Goal: Task Accomplishment & Management: Use online tool/utility

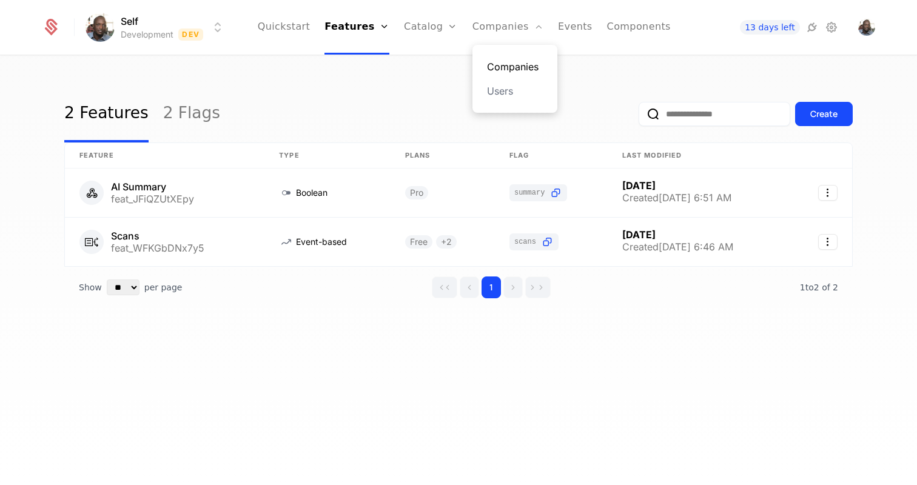
click at [491, 62] on link "Companies" at bounding box center [515, 66] width 56 height 15
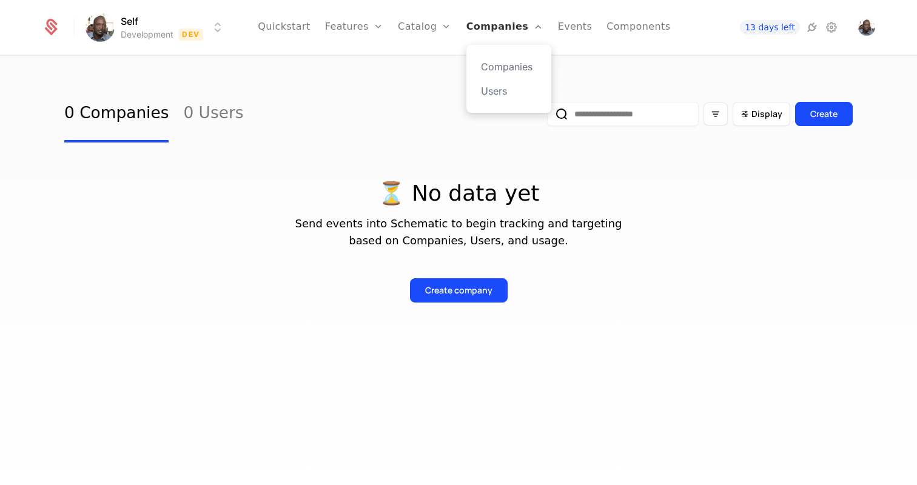
click at [492, 30] on link "Companies" at bounding box center [505, 27] width 77 height 55
click at [489, 96] on link "Users" at bounding box center [509, 91] width 56 height 15
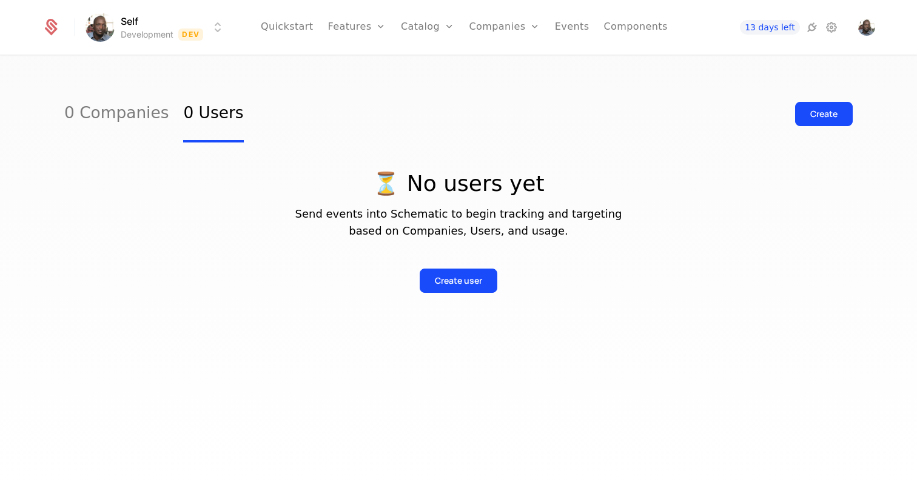
click at [382, 97] on div "0 Companies 0 Users Create" at bounding box center [458, 114] width 789 height 57
click at [817, 120] on button "Create" at bounding box center [824, 114] width 58 height 24
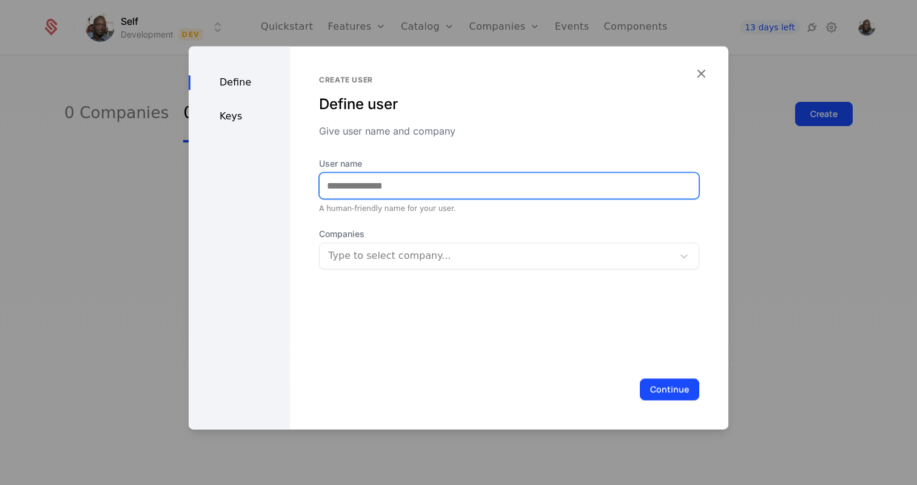
click at [429, 187] on input "User name" at bounding box center [509, 185] width 379 height 25
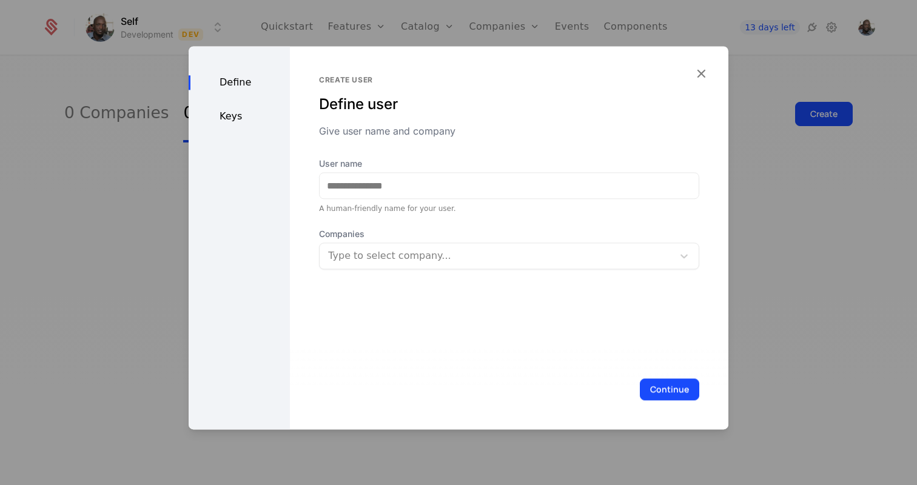
click at [638, 255] on div "Companies Type to select company..." at bounding box center [509, 248] width 380 height 41
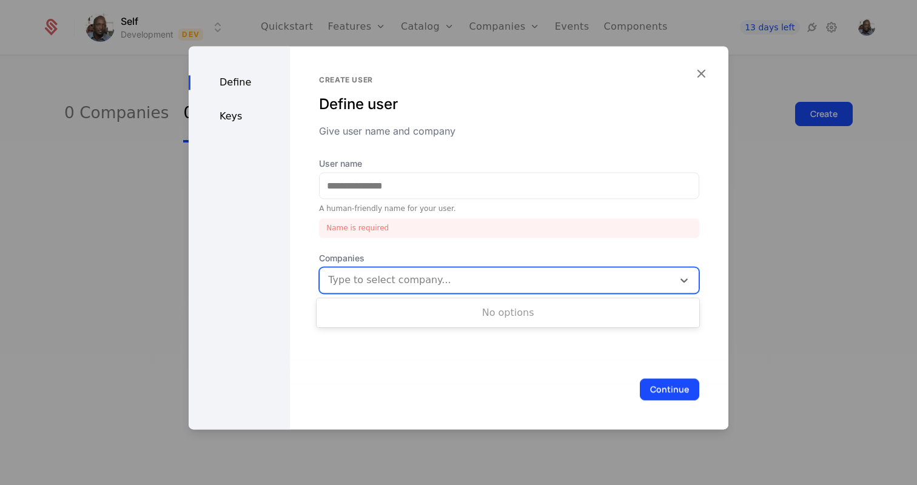
click at [623, 286] on div at bounding box center [497, 280] width 337 height 17
click at [703, 76] on icon "button" at bounding box center [701, 74] width 16 height 16
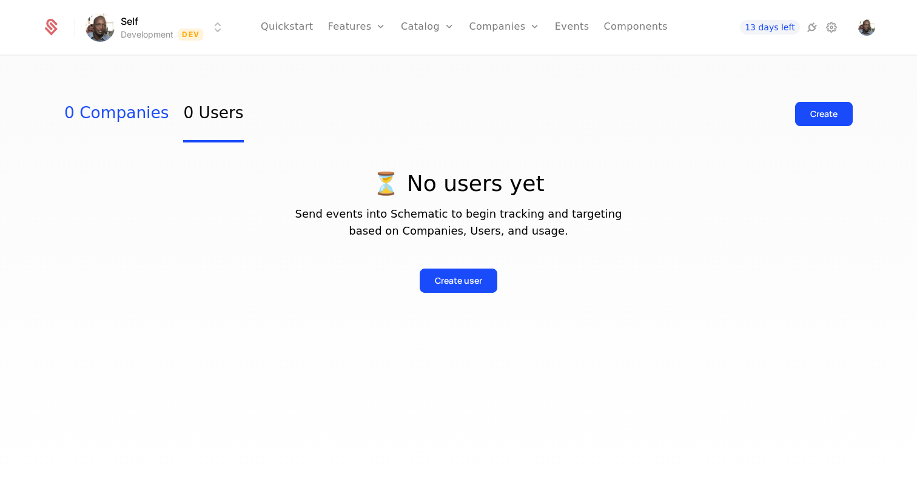
click at [87, 123] on link "0 Companies" at bounding box center [116, 114] width 104 height 57
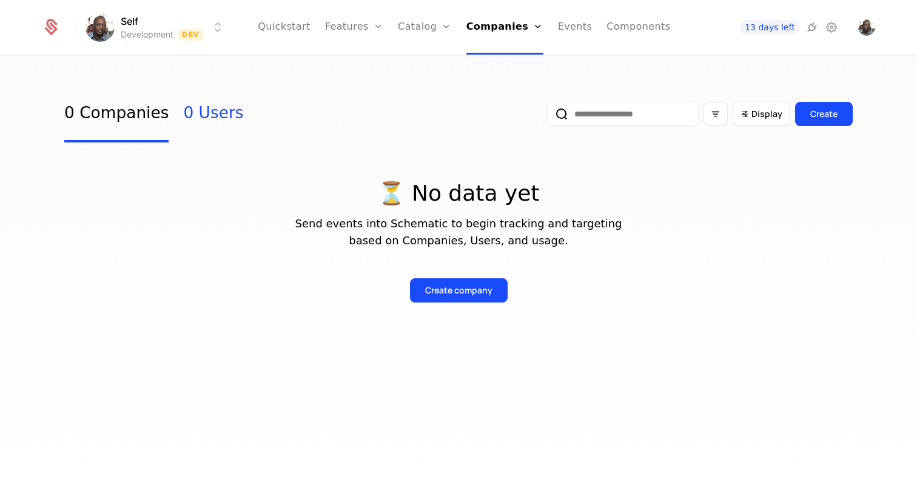
click at [186, 119] on link "0 Users" at bounding box center [213, 114] width 60 height 57
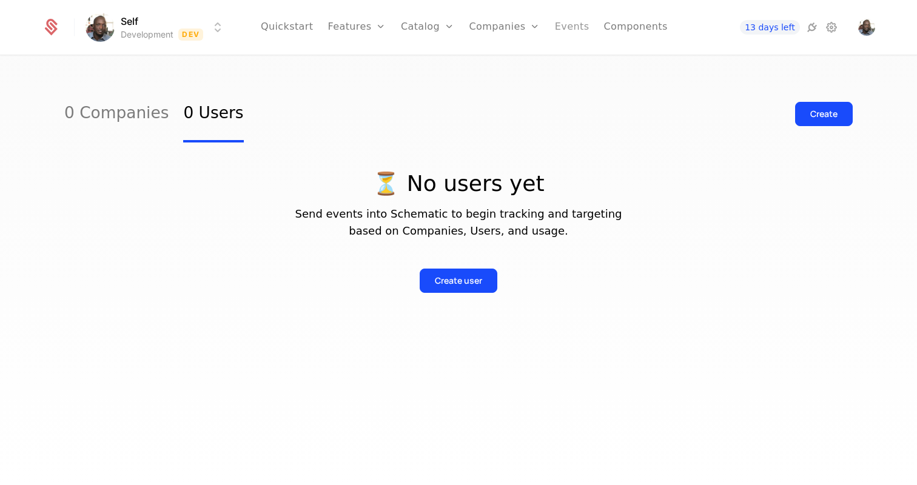
click at [568, 32] on link "Events" at bounding box center [572, 27] width 35 height 55
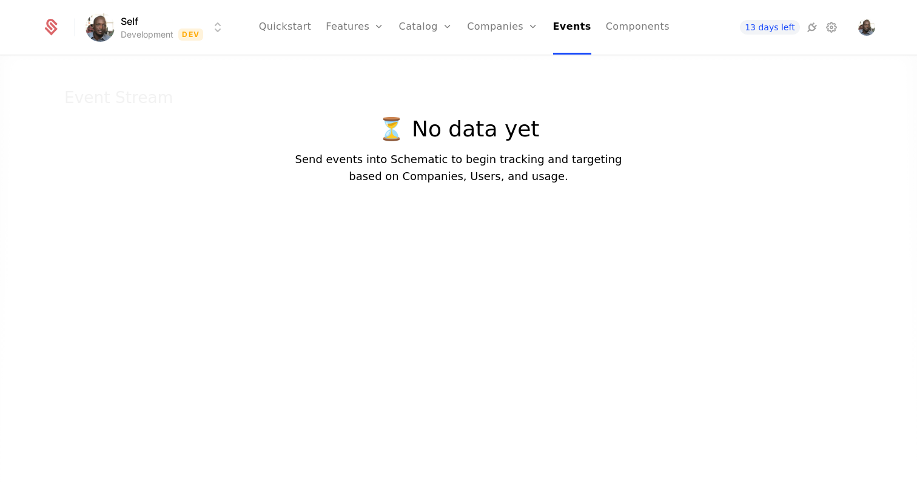
click at [432, 129] on p "⏳ No data yet" at bounding box center [458, 129] width 327 height 24
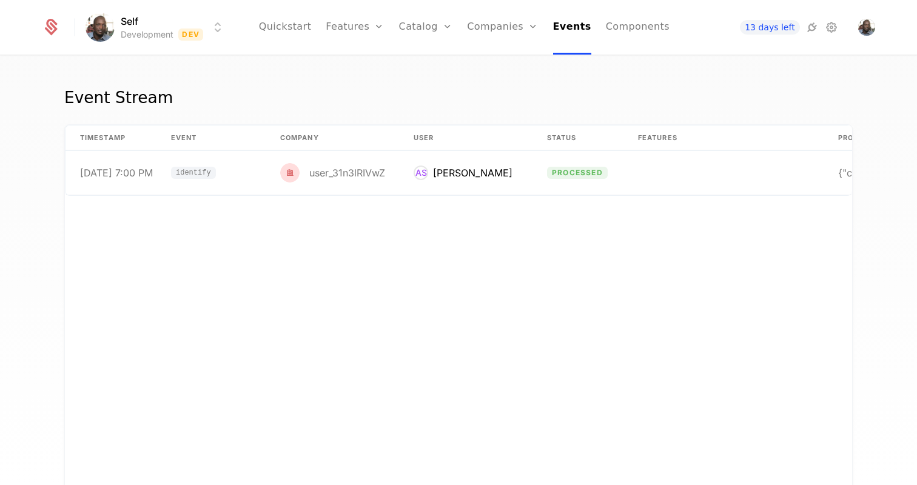
click at [365, 303] on div "timestamp Event Company User Status Features Properties [DATE] 7:00 PM identify…" at bounding box center [458, 307] width 787 height 364
click at [607, 22] on link "Components" at bounding box center [604, 27] width 64 height 55
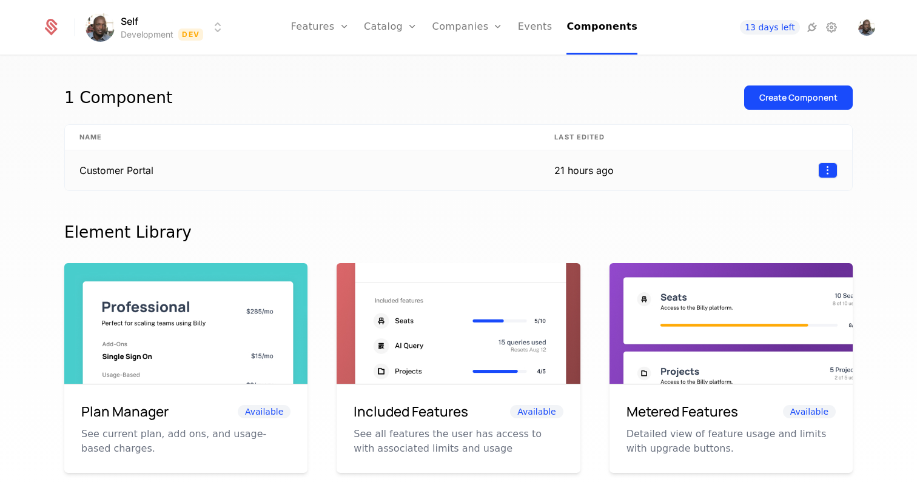
click at [825, 172] on html "Self Development Dev Features Features Flags Catalog Plans Add Ons Credits Conf…" at bounding box center [458, 242] width 917 height 485
click at [744, 231] on div "Edit" at bounding box center [741, 228] width 21 height 17
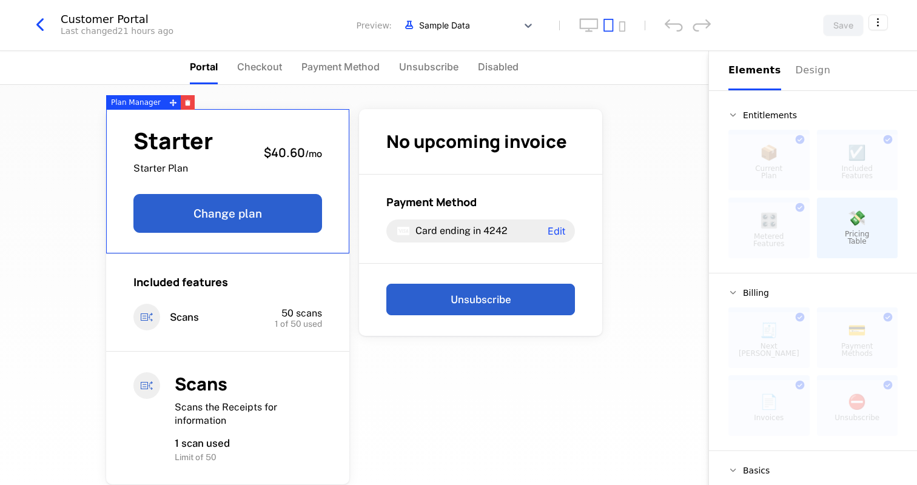
click at [294, 149] on span "$40.60" at bounding box center [284, 152] width 41 height 16
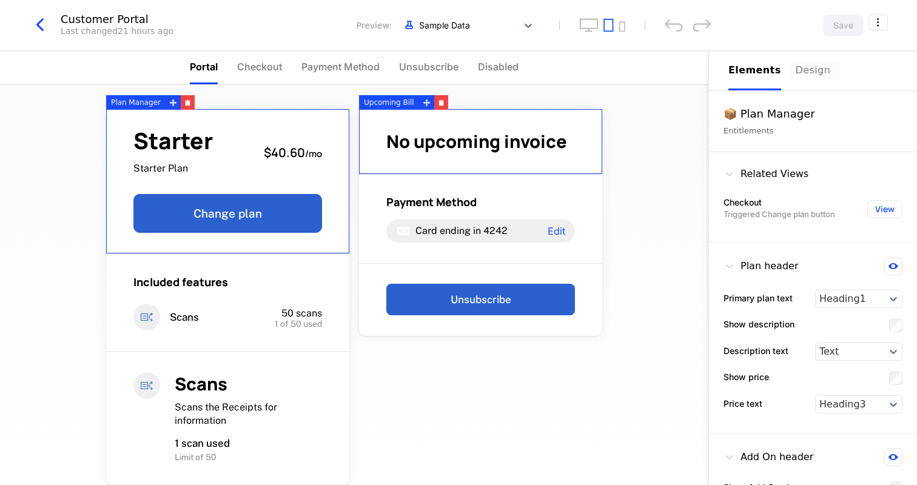
click at [806, 72] on div "Design" at bounding box center [815, 70] width 39 height 15
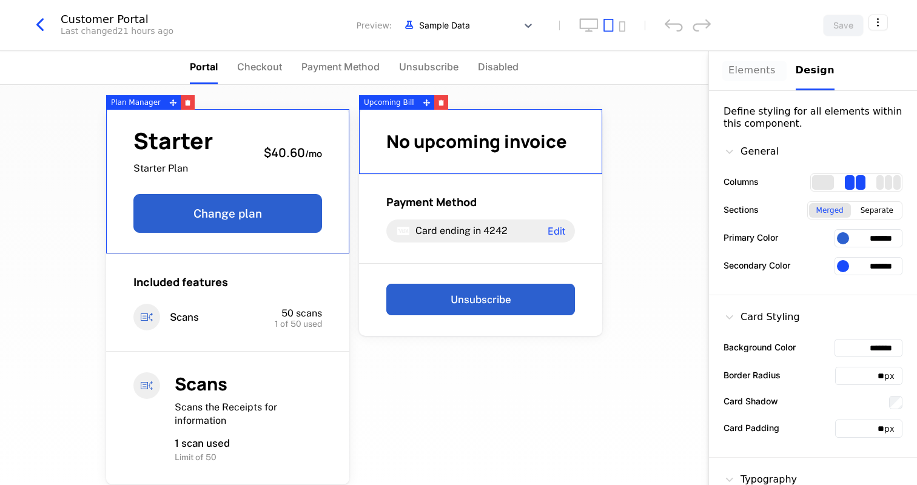
click at [742, 72] on div "Elements" at bounding box center [755, 70] width 53 height 15
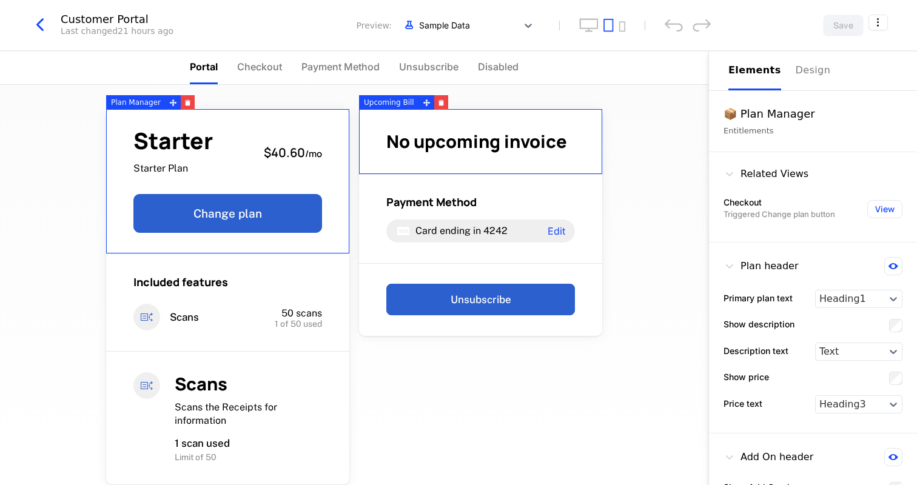
click at [643, 153] on div "Starter Starter Plan $40.60 / mo Change plan Included features Scans 50 scans 1…" at bounding box center [354, 285] width 709 height 400
click at [154, 104] on div "Plan Manager" at bounding box center [135, 102] width 59 height 15
drag, startPoint x: 168, startPoint y: 103, endPoint x: 367, endPoint y: 0, distance: 224.1
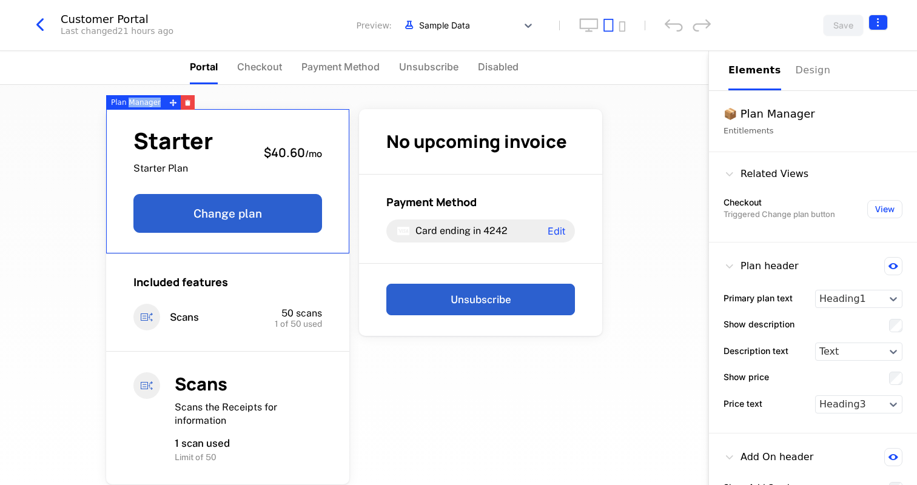
click at [884, 24] on html "Self Development Dev Features Features Flags Catalog Plans Add Ons Credits Conf…" at bounding box center [458, 242] width 917 height 485
click at [858, 98] on icon "button" at bounding box center [861, 99] width 13 height 13
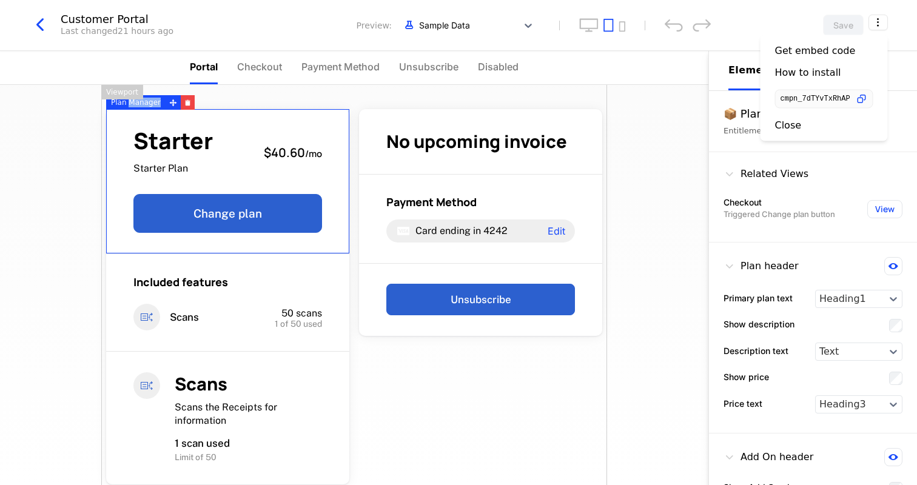
click at [488, 27] on html "Self Development Dev Features Features Flags Catalog Plans Add Ons Credits Conf…" at bounding box center [458, 242] width 917 height 485
click at [488, 27] on div at bounding box center [456, 25] width 110 height 15
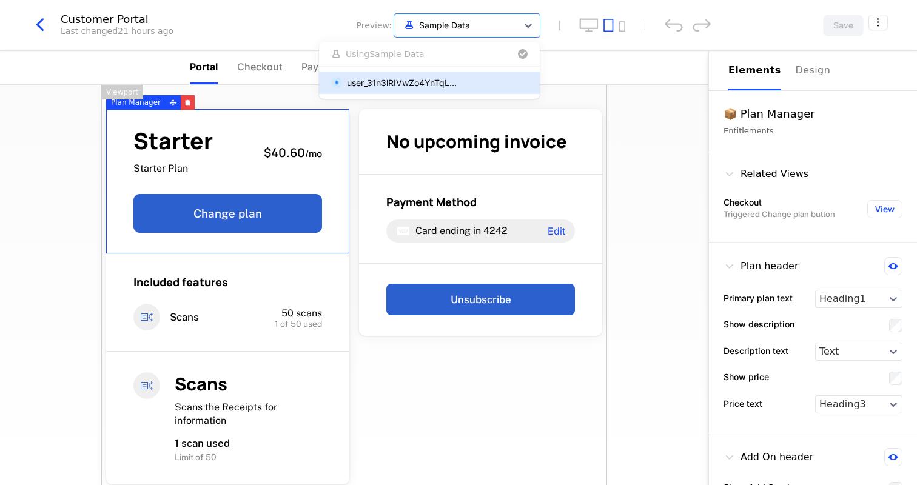
click at [434, 81] on div "user_31n3lRIVwZo4YnTqLM8bGKUrzZE" at bounding box center [403, 82] width 112 height 13
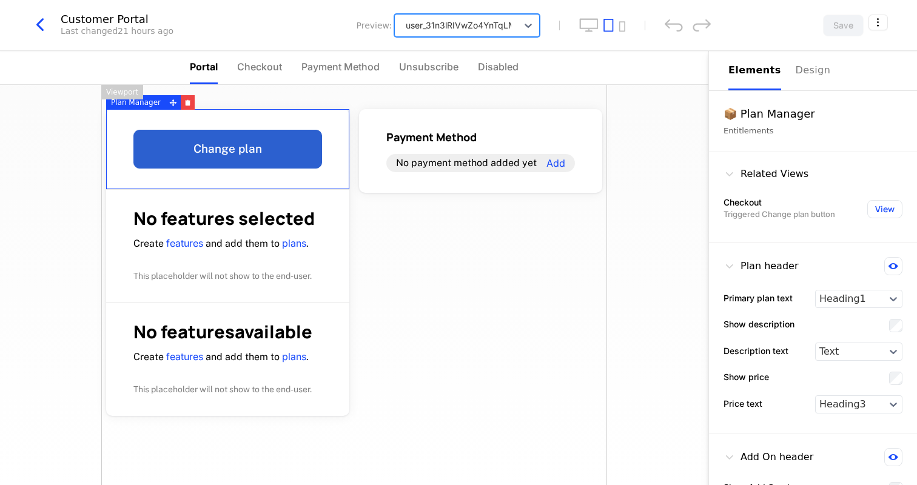
click at [494, 25] on div at bounding box center [456, 25] width 110 height 15
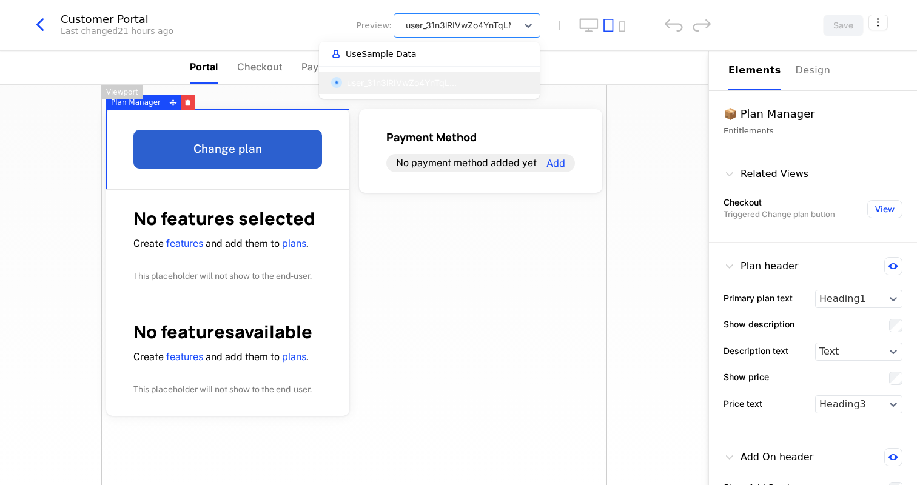
click at [409, 76] on div "user_31n3lRIVwZo4YnTqLM8bGKUrzZE" at bounding box center [403, 82] width 112 height 13
click at [414, 238] on div "Change plan No features selected Create features and add them to plans . This p…" at bounding box center [354, 306] width 506 height 443
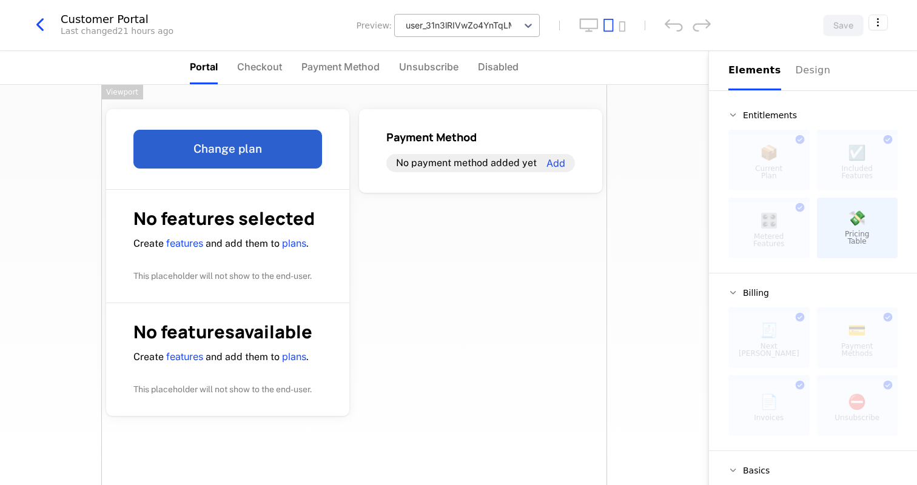
click at [442, 29] on div at bounding box center [456, 25] width 110 height 15
click at [392, 88] on div "user_31n3lRIVwZo4YnTqLM8bGKUrzZE" at bounding box center [403, 82] width 112 height 13
click at [552, 37] on div "Customer Portal Last changed 21 hours ago Preview: option user_31n3lRIVwZo4YnTq…" at bounding box center [458, 25] width 917 height 51
click at [504, 23] on div at bounding box center [456, 25] width 110 height 15
click at [422, 56] on button "Use Sample Data" at bounding box center [429, 54] width 201 height 15
